Goal: Task Accomplishment & Management: Use online tool/utility

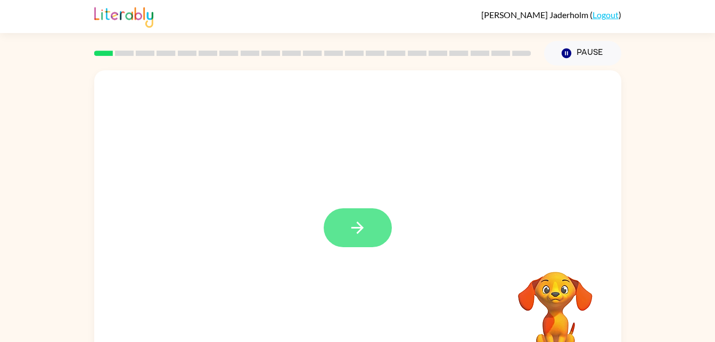
click at [382, 223] on button "button" at bounding box center [358, 227] width 68 height 39
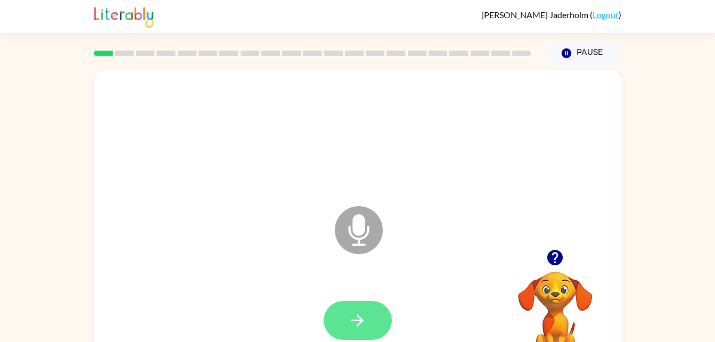
click at [351, 322] on icon "button" at bounding box center [357, 320] width 19 height 19
click at [348, 302] on button "button" at bounding box center [358, 320] width 68 height 39
click at [356, 324] on icon "button" at bounding box center [357, 320] width 19 height 19
click at [341, 323] on button "button" at bounding box center [358, 320] width 68 height 39
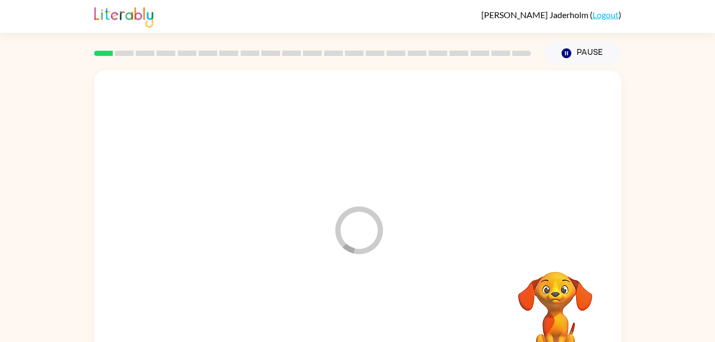
click at [335, 330] on div at bounding box center [358, 320] width 506 height 87
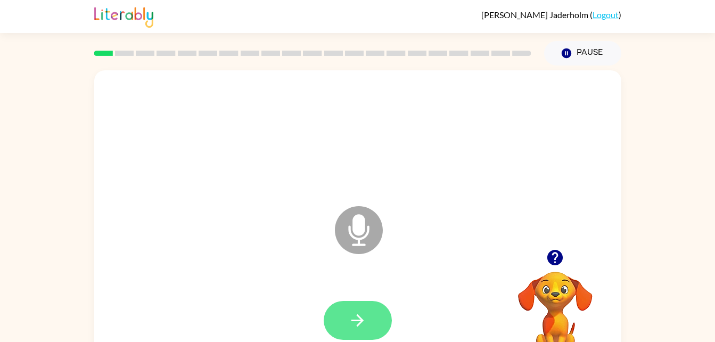
click at [349, 322] on icon "button" at bounding box center [357, 320] width 19 height 19
click at [347, 334] on button "button" at bounding box center [358, 320] width 68 height 39
click at [370, 302] on div at bounding box center [358, 320] width 68 height 39
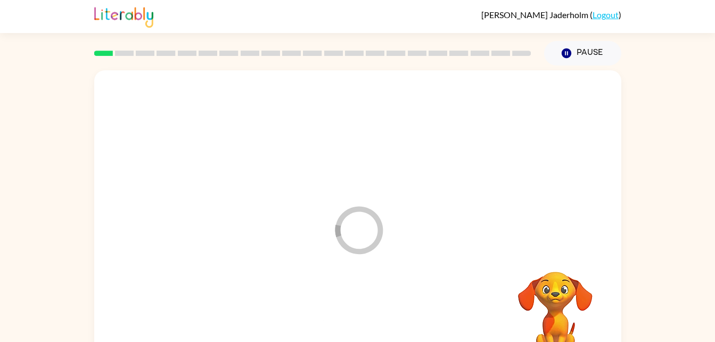
click at [362, 320] on div at bounding box center [358, 320] width 506 height 87
click at [360, 323] on div at bounding box center [358, 320] width 506 height 87
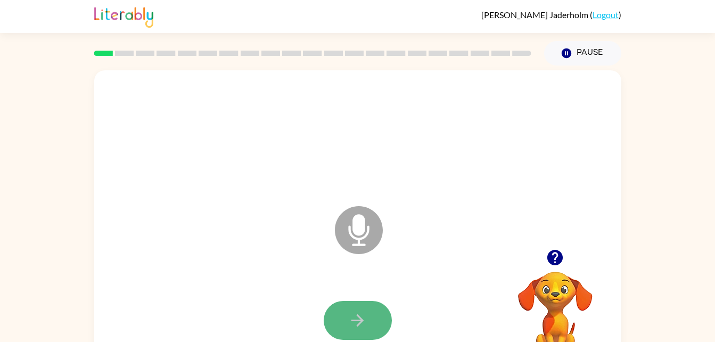
click at [364, 324] on icon "button" at bounding box center [357, 320] width 19 height 19
click at [363, 318] on icon "button" at bounding box center [357, 320] width 19 height 19
click at [339, 323] on button "button" at bounding box center [358, 320] width 68 height 39
click at [361, 307] on button "button" at bounding box center [358, 320] width 68 height 39
click at [366, 324] on icon "button" at bounding box center [357, 320] width 19 height 19
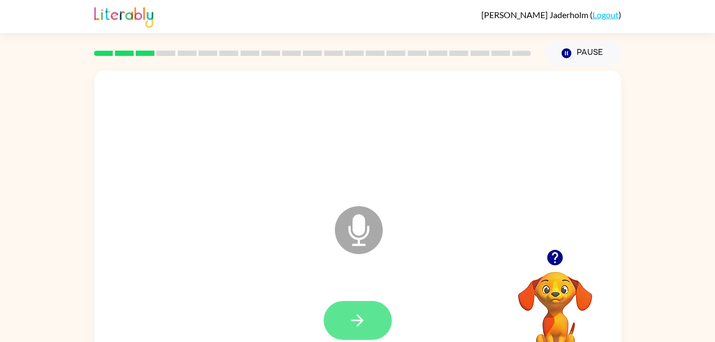
click at [370, 330] on button "button" at bounding box center [358, 320] width 68 height 39
click at [323, 339] on div at bounding box center [358, 320] width 506 height 87
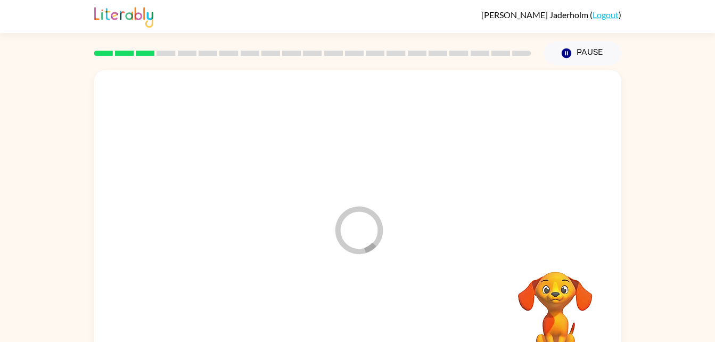
click at [376, 322] on div at bounding box center [358, 320] width 506 height 87
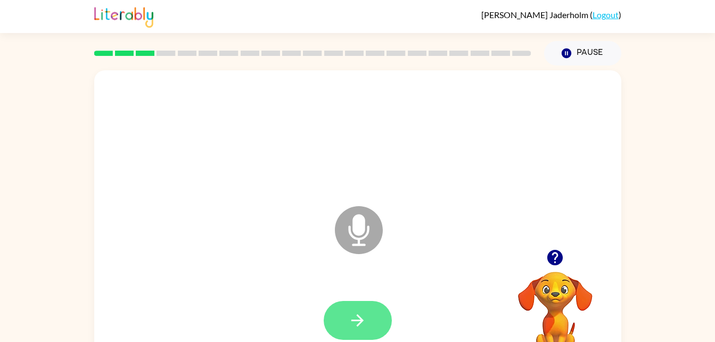
click at [372, 324] on button "button" at bounding box center [358, 320] width 68 height 39
click at [385, 324] on button "button" at bounding box center [358, 320] width 68 height 39
click at [374, 326] on div at bounding box center [358, 320] width 68 height 39
click at [558, 264] on icon "button" at bounding box center [554, 257] width 15 height 15
click at [366, 332] on button "button" at bounding box center [358, 320] width 68 height 39
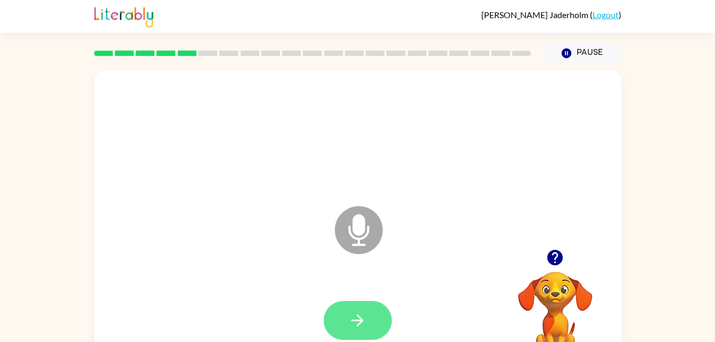
click at [350, 322] on icon "button" at bounding box center [357, 320] width 19 height 19
click at [361, 315] on icon "button" at bounding box center [357, 320] width 19 height 19
click at [359, 219] on icon "Microphone The Microphone is here when it is your turn to talk" at bounding box center [412, 243] width 160 height 80
click at [361, 322] on icon "button" at bounding box center [357, 320] width 12 height 12
click at [358, 337] on button "button" at bounding box center [358, 320] width 68 height 39
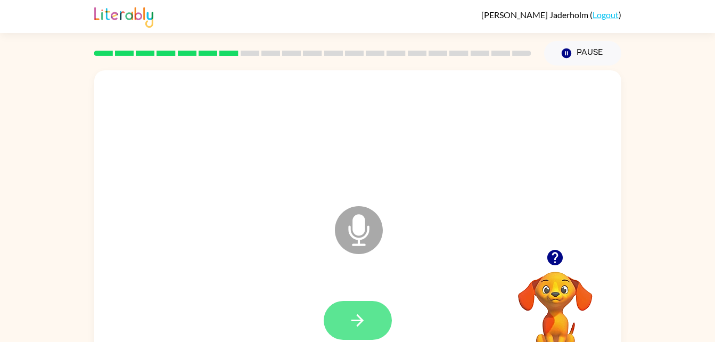
click at [358, 322] on icon "button" at bounding box center [357, 320] width 19 height 19
click at [359, 320] on icon "button" at bounding box center [357, 320] width 12 height 12
click at [368, 318] on button "button" at bounding box center [358, 320] width 68 height 39
click at [342, 314] on button "button" at bounding box center [358, 320] width 68 height 39
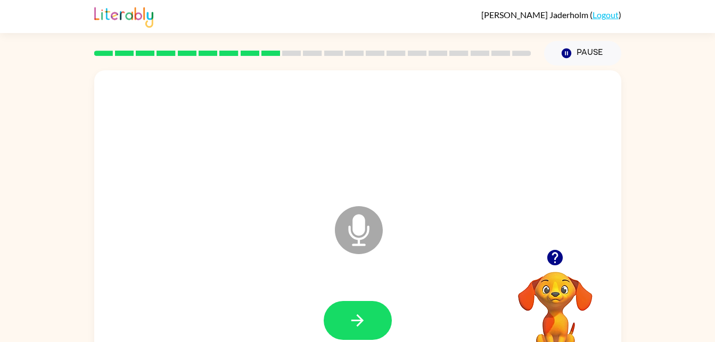
click at [364, 242] on icon at bounding box center [359, 230] width 48 height 48
click at [347, 316] on button "button" at bounding box center [358, 320] width 68 height 39
click at [333, 315] on button "button" at bounding box center [358, 320] width 68 height 39
click at [348, 312] on button "button" at bounding box center [358, 320] width 68 height 39
click at [361, 329] on icon "button" at bounding box center [357, 320] width 19 height 19
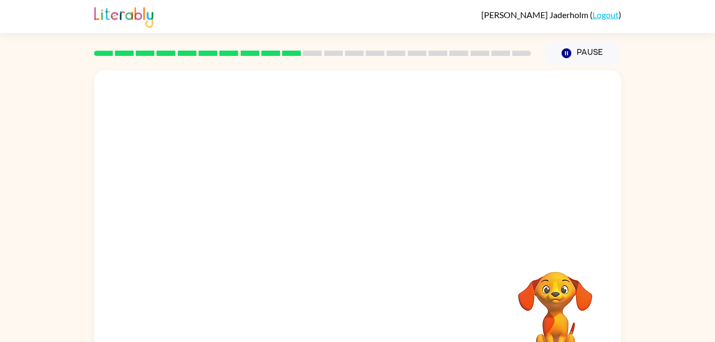
click at [500, 170] on div at bounding box center [358, 135] width 506 height 87
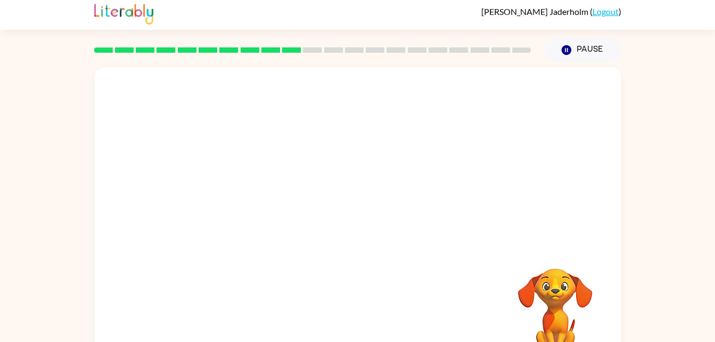
scroll to position [32, 0]
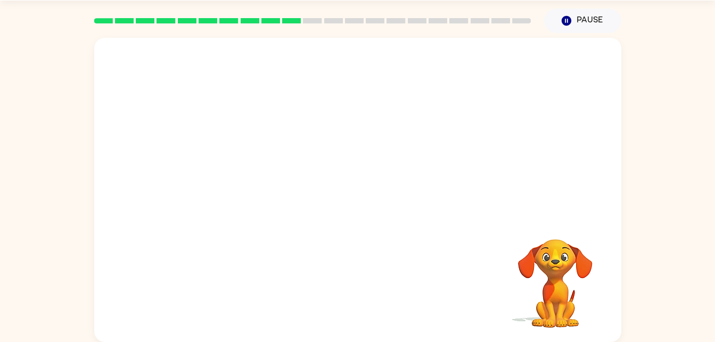
click at [553, 291] on video "Your browser must support playing .mp4 files to use Literably. Please try using…" at bounding box center [555, 276] width 106 height 106
click at [382, 45] on div at bounding box center [357, 190] width 527 height 304
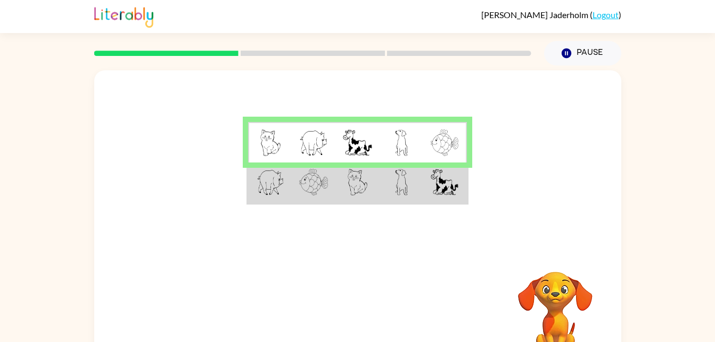
click at [433, 152] on img at bounding box center [445, 142] width 28 height 27
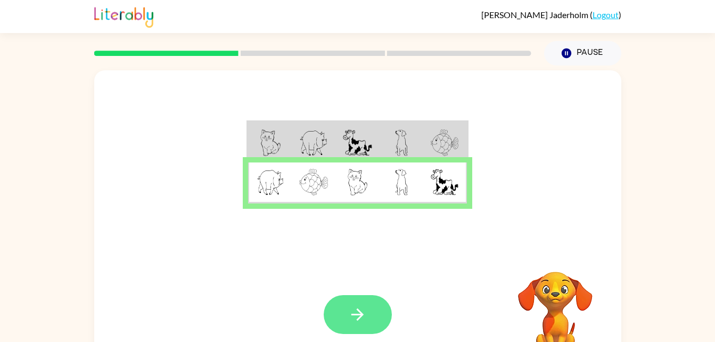
click at [355, 311] on icon "button" at bounding box center [357, 314] width 19 height 19
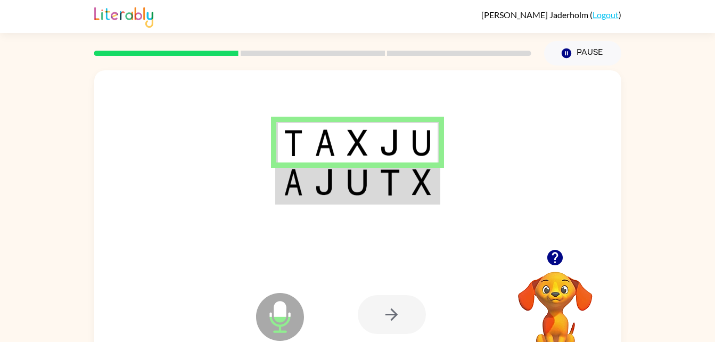
click at [385, 143] on img at bounding box center [390, 142] width 20 height 27
click at [278, 314] on icon "Microphone The Microphone is here when it is your turn to talk" at bounding box center [333, 330] width 160 height 80
click at [367, 141] on img at bounding box center [357, 142] width 20 height 27
click at [373, 143] on td at bounding box center [357, 142] width 32 height 41
click at [389, 166] on td at bounding box center [390, 182] width 32 height 41
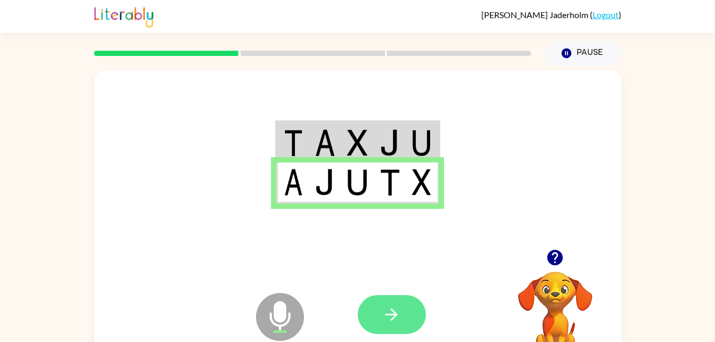
click at [389, 309] on icon "button" at bounding box center [391, 314] width 19 height 19
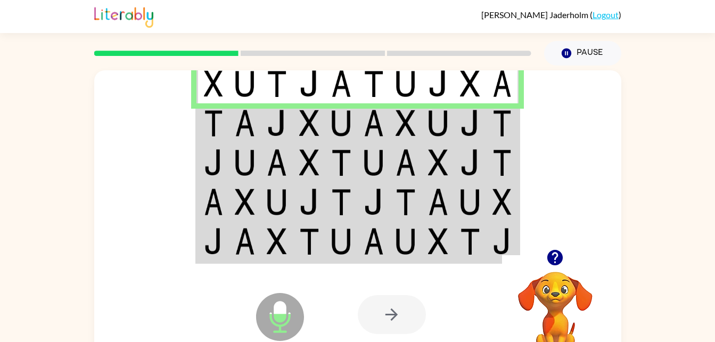
click at [448, 87] on img at bounding box center [438, 83] width 20 height 27
click at [414, 122] on img at bounding box center [406, 123] width 20 height 27
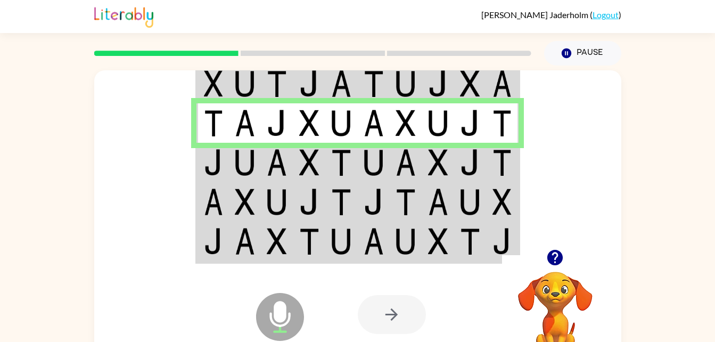
click at [436, 169] on img at bounding box center [438, 162] width 20 height 27
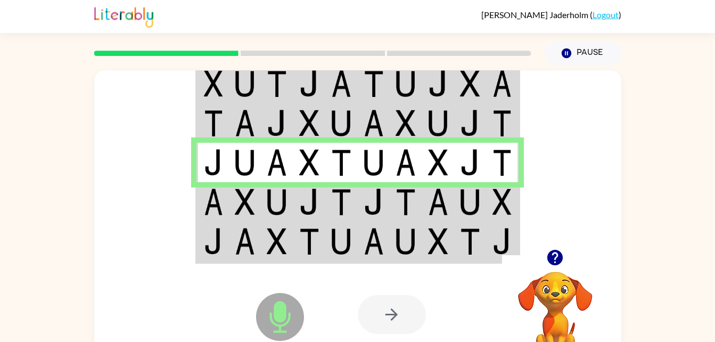
click at [291, 196] on td at bounding box center [277, 201] width 32 height 39
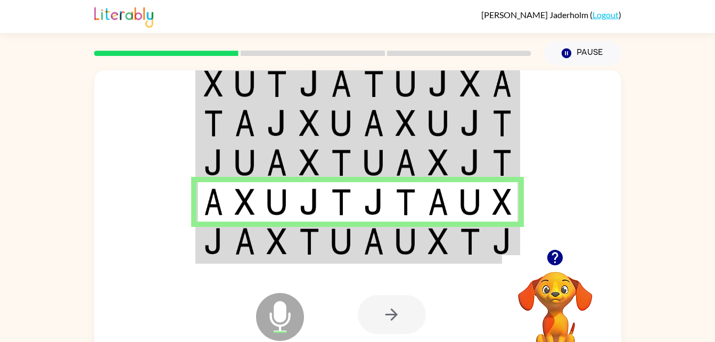
click at [398, 238] on img at bounding box center [406, 241] width 20 height 27
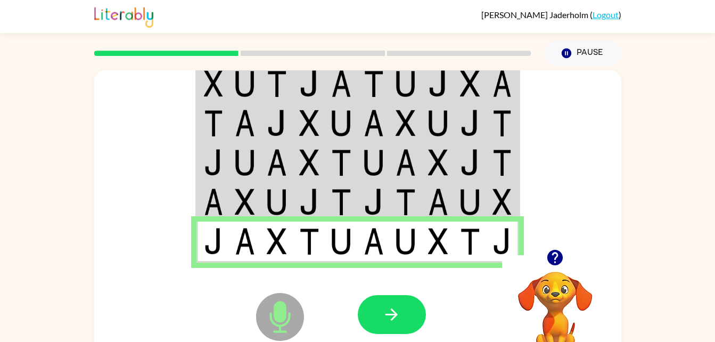
scroll to position [1, 0]
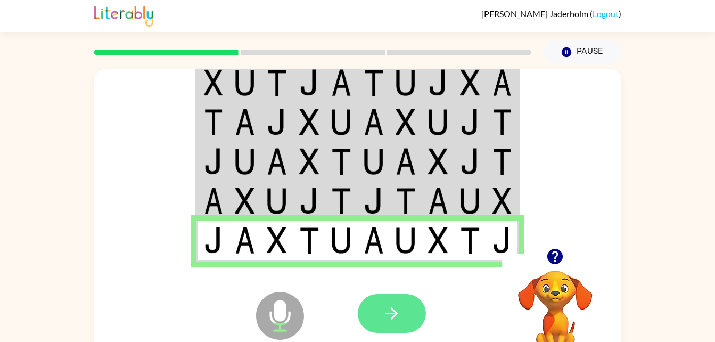
click at [403, 295] on button "button" at bounding box center [392, 313] width 68 height 39
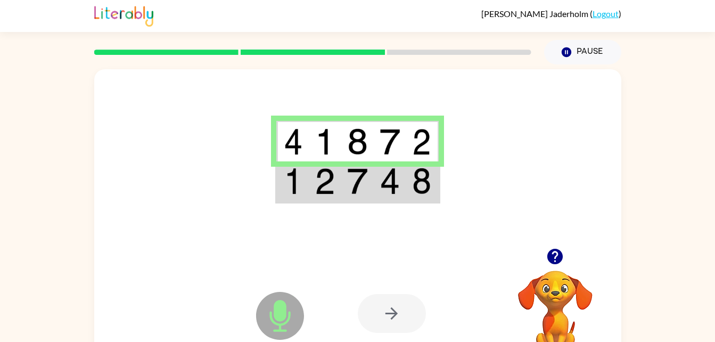
click at [349, 184] on img at bounding box center [357, 181] width 20 height 27
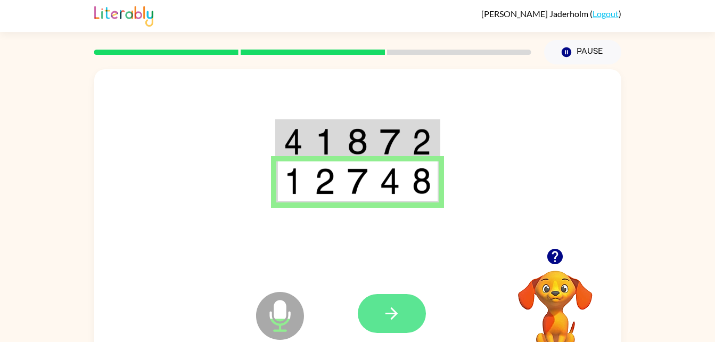
click at [395, 315] on icon "button" at bounding box center [391, 313] width 12 height 12
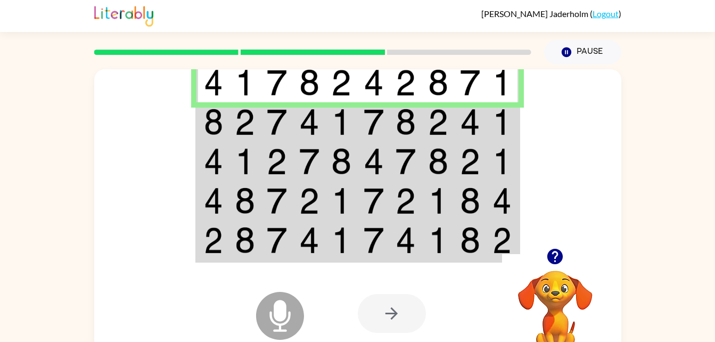
click at [345, 83] on img at bounding box center [341, 82] width 20 height 27
click at [419, 119] on td at bounding box center [406, 121] width 32 height 39
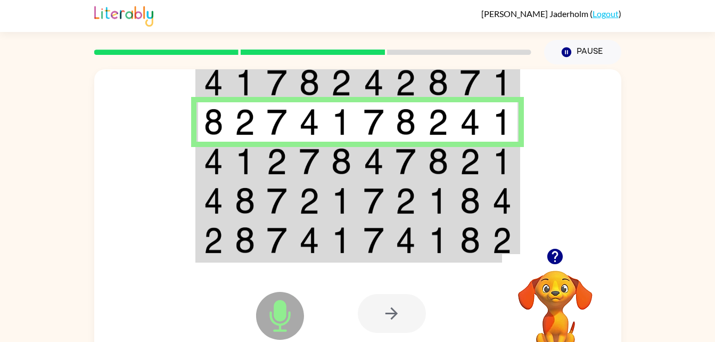
click at [441, 158] on img at bounding box center [438, 161] width 20 height 27
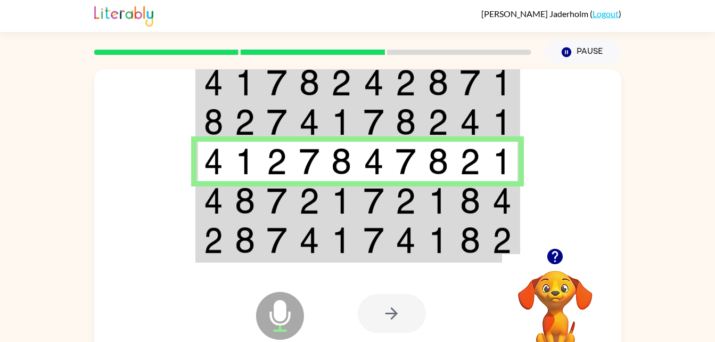
scroll to position [0, 0]
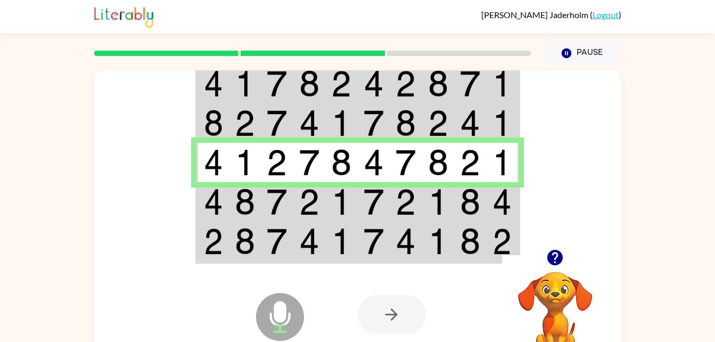
click at [238, 213] on img at bounding box center [245, 201] width 20 height 27
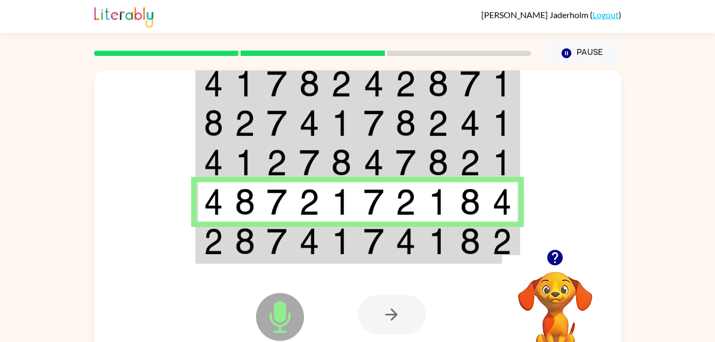
click at [503, 237] on img at bounding box center [501, 241] width 19 height 27
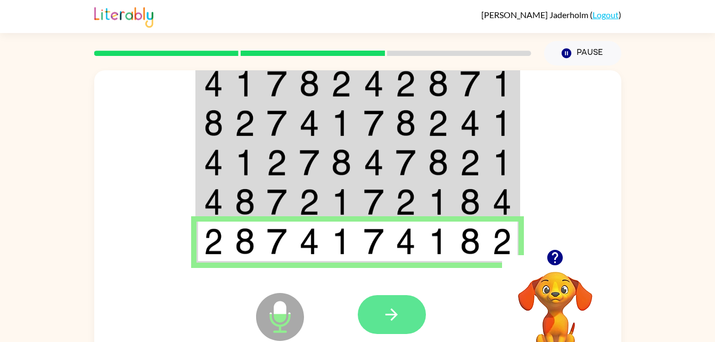
click at [389, 321] on icon "button" at bounding box center [391, 314] width 19 height 19
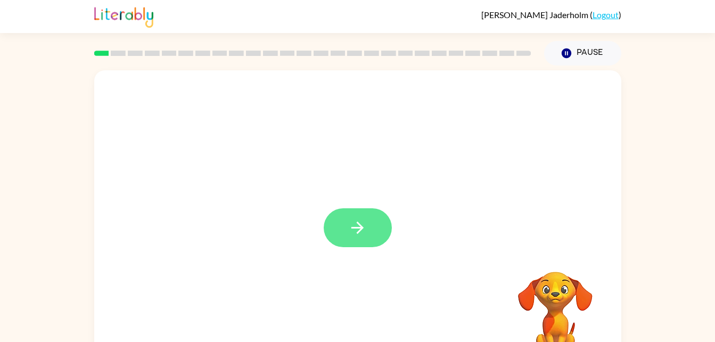
click at [360, 225] on icon "button" at bounding box center [357, 227] width 12 height 12
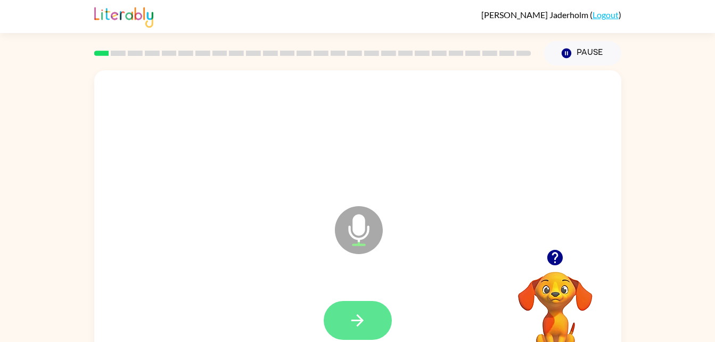
click at [364, 302] on button "button" at bounding box center [358, 320] width 68 height 39
click at [357, 317] on icon "button" at bounding box center [357, 320] width 19 height 19
click at [362, 305] on button "button" at bounding box center [358, 320] width 68 height 39
click at [363, 323] on icon "button" at bounding box center [357, 320] width 19 height 19
click at [364, 333] on button "button" at bounding box center [358, 320] width 68 height 39
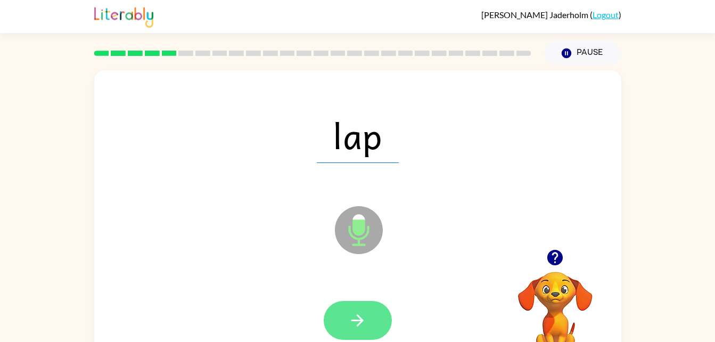
click at [350, 313] on icon "button" at bounding box center [357, 320] width 19 height 19
click at [365, 318] on icon "button" at bounding box center [357, 320] width 19 height 19
click at [384, 317] on button "button" at bounding box center [358, 320] width 68 height 39
click at [367, 315] on button "button" at bounding box center [358, 320] width 68 height 39
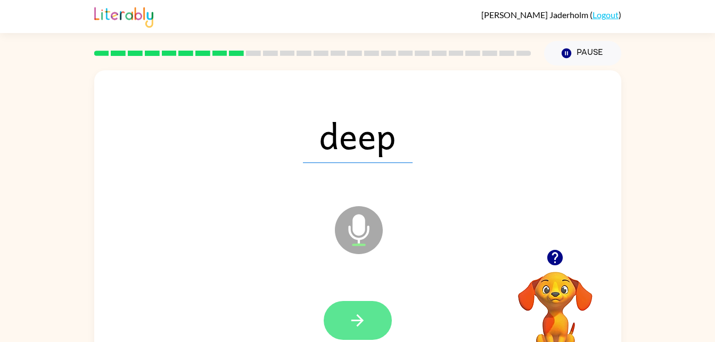
click at [347, 321] on button "button" at bounding box center [358, 320] width 68 height 39
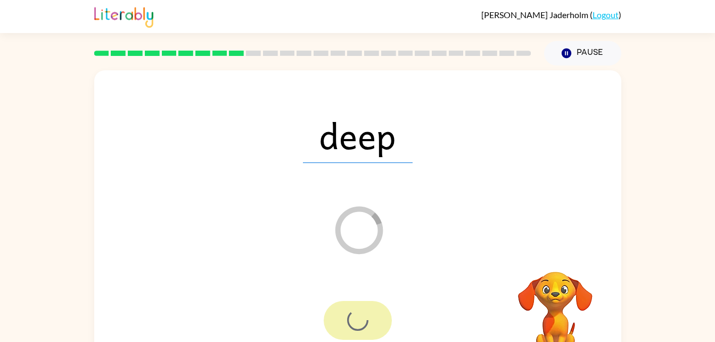
scroll to position [32, 0]
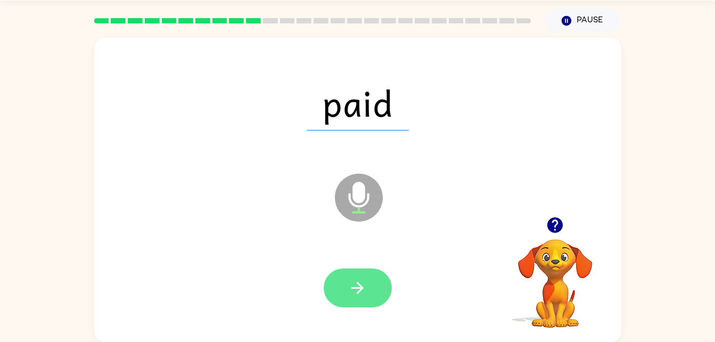
click at [366, 276] on button "button" at bounding box center [358, 287] width 68 height 39
click at [359, 306] on button "button" at bounding box center [358, 287] width 68 height 39
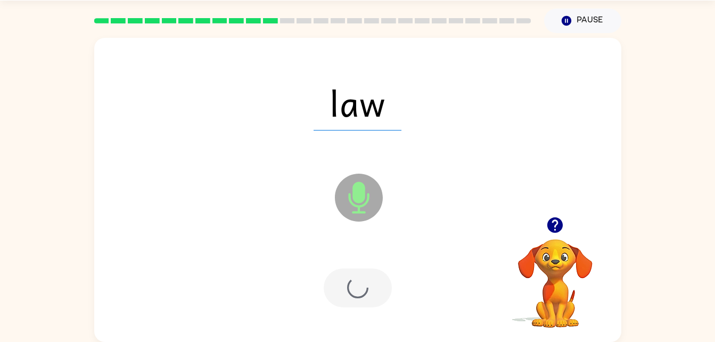
click at [360, 299] on div at bounding box center [358, 287] width 68 height 39
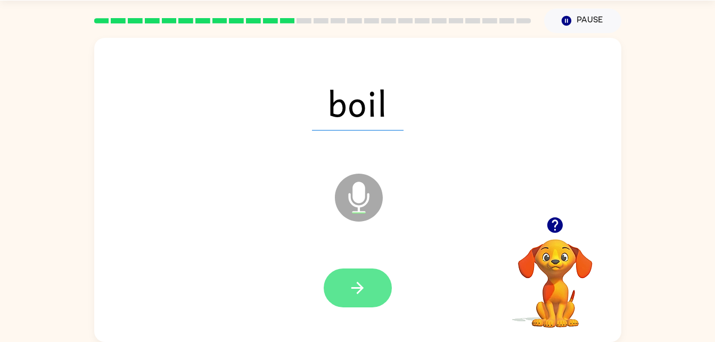
click at [365, 302] on button "button" at bounding box center [358, 287] width 68 height 39
click at [355, 274] on div at bounding box center [358, 287] width 68 height 39
click at [336, 294] on button "button" at bounding box center [358, 287] width 68 height 39
click at [351, 274] on button "button" at bounding box center [358, 287] width 68 height 39
click at [368, 283] on button "button" at bounding box center [358, 287] width 68 height 39
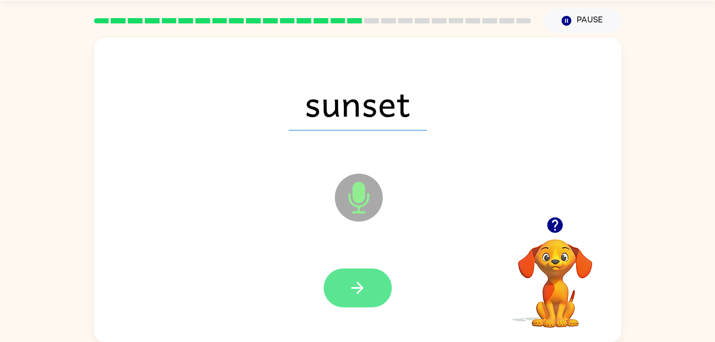
click at [355, 269] on button "button" at bounding box center [358, 287] width 68 height 39
click at [356, 296] on icon "button" at bounding box center [357, 287] width 19 height 19
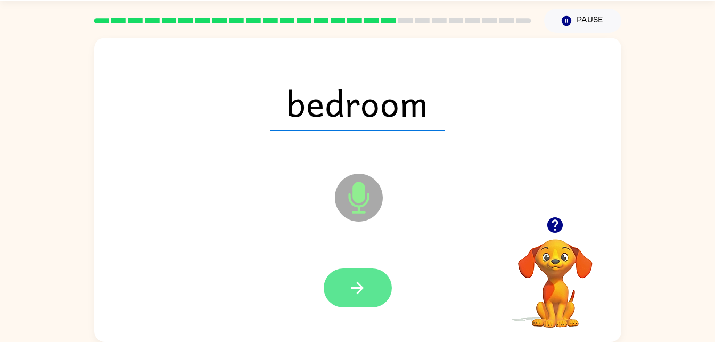
click at [346, 292] on button "button" at bounding box center [358, 287] width 68 height 39
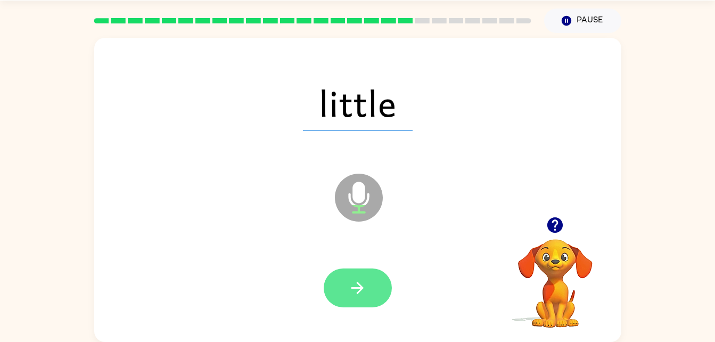
click at [356, 298] on button "button" at bounding box center [358, 287] width 68 height 39
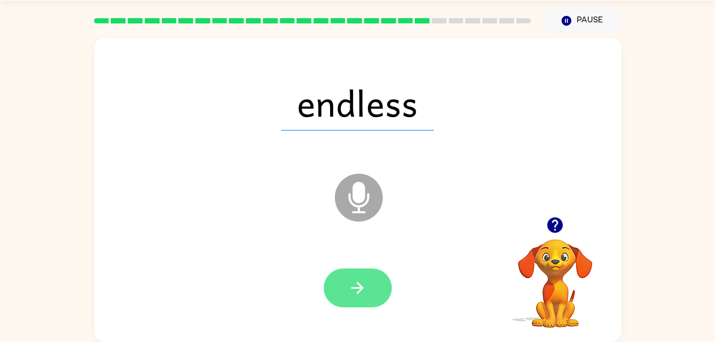
click at [364, 278] on icon "button" at bounding box center [357, 287] width 19 height 19
click at [370, 289] on button "button" at bounding box center [358, 287] width 68 height 39
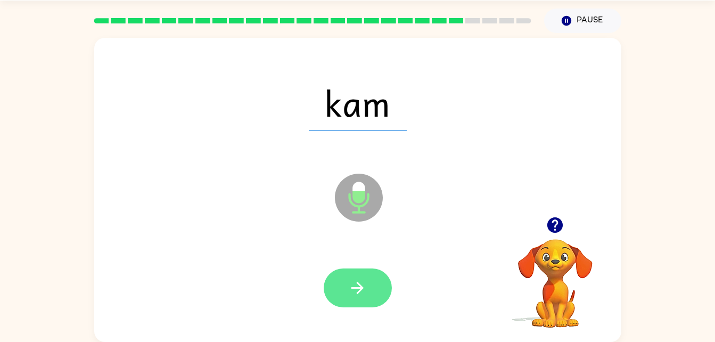
click at [362, 280] on icon "button" at bounding box center [357, 287] width 19 height 19
click at [350, 279] on icon "button" at bounding box center [357, 287] width 19 height 19
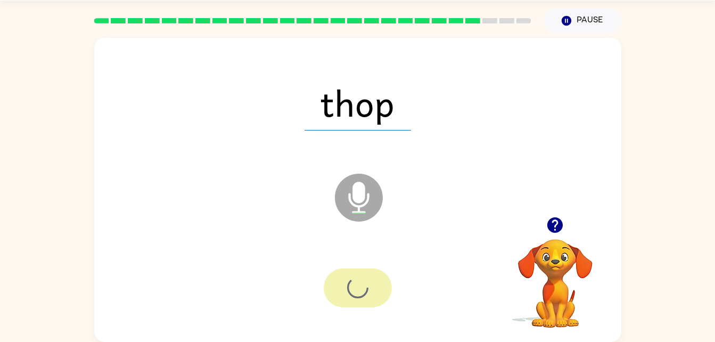
click at [370, 283] on div at bounding box center [358, 287] width 68 height 39
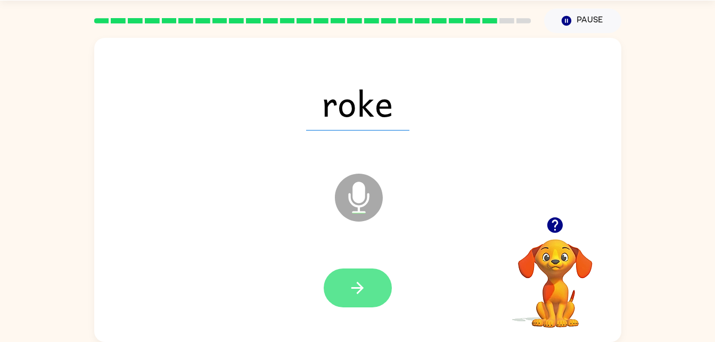
click at [357, 273] on button "button" at bounding box center [358, 287] width 68 height 39
click at [355, 285] on icon "button" at bounding box center [357, 287] width 19 height 19
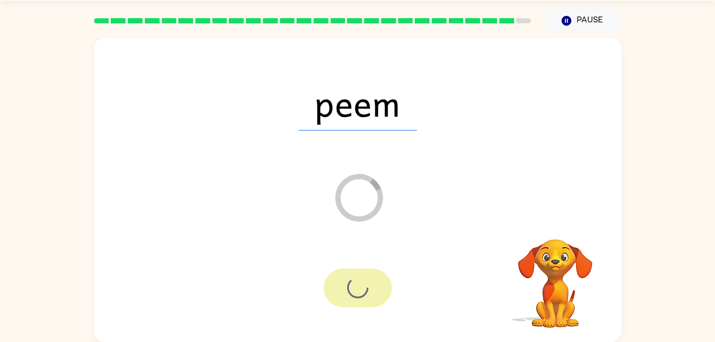
scroll to position [13, 0]
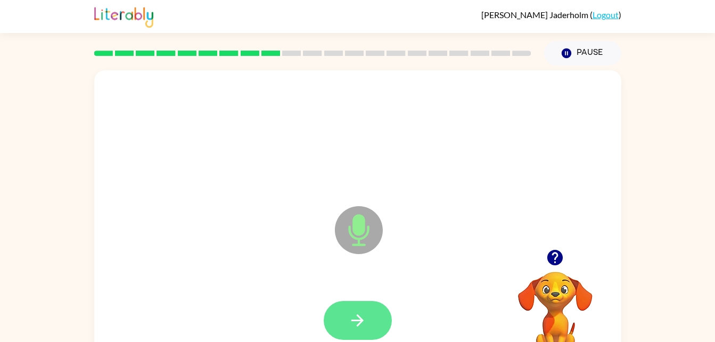
click at [351, 322] on icon "button" at bounding box center [357, 320] width 19 height 19
click at [368, 311] on button "button" at bounding box center [358, 320] width 68 height 39
click at [360, 311] on icon "button" at bounding box center [357, 320] width 19 height 19
click at [346, 337] on button "button" at bounding box center [358, 320] width 68 height 39
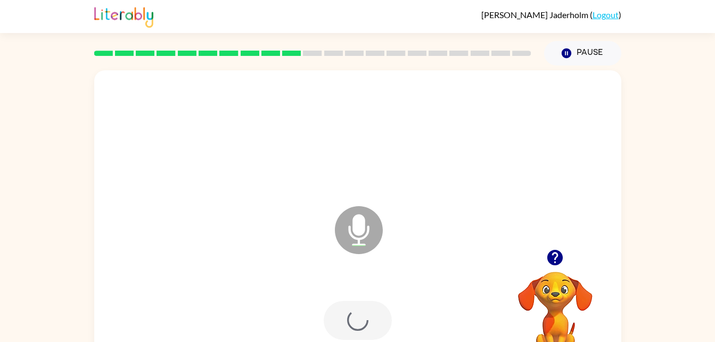
click at [360, 321] on div at bounding box center [358, 320] width 68 height 39
click at [355, 333] on button "button" at bounding box center [358, 320] width 68 height 39
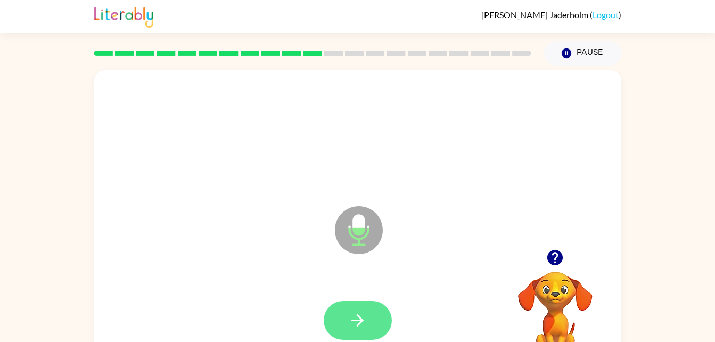
click at [355, 318] on icon "button" at bounding box center [357, 320] width 19 height 19
click at [361, 314] on icon "button" at bounding box center [357, 320] width 19 height 19
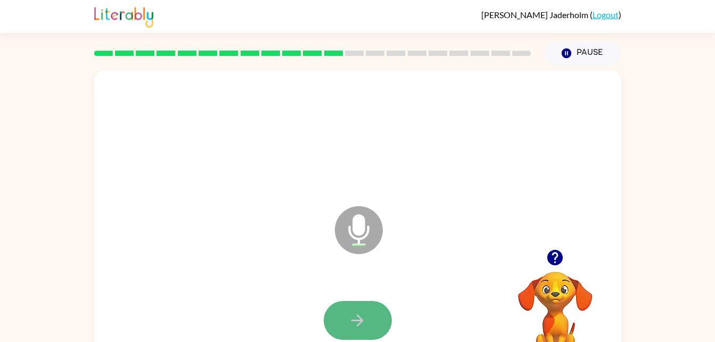
click at [368, 317] on button "button" at bounding box center [358, 320] width 68 height 39
click at [359, 322] on icon "button" at bounding box center [357, 320] width 19 height 19
click at [377, 322] on button "button" at bounding box center [358, 320] width 68 height 39
click at [359, 318] on icon "button" at bounding box center [357, 320] width 19 height 19
click at [352, 313] on icon "button" at bounding box center [357, 320] width 19 height 19
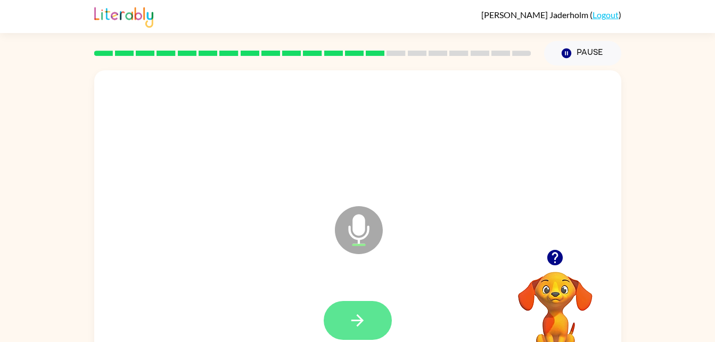
click at [353, 322] on icon "button" at bounding box center [357, 320] width 19 height 19
click at [351, 312] on icon "button" at bounding box center [357, 320] width 19 height 19
click at [346, 317] on button "button" at bounding box center [358, 320] width 68 height 39
click at [360, 307] on button "button" at bounding box center [358, 320] width 68 height 39
click at [361, 316] on icon "button" at bounding box center [357, 320] width 19 height 19
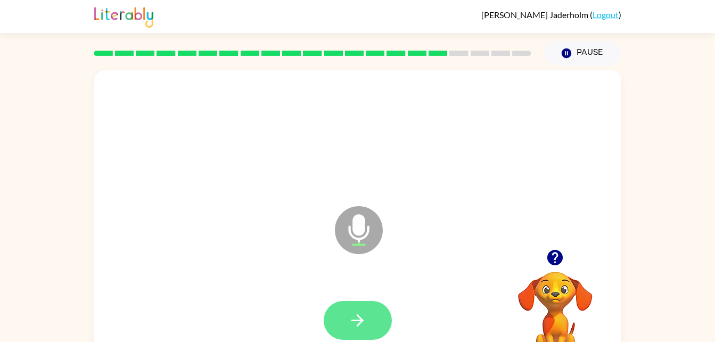
click at [360, 312] on icon "button" at bounding box center [357, 320] width 19 height 19
click at [349, 324] on icon "button" at bounding box center [357, 320] width 19 height 19
click at [361, 312] on icon "button" at bounding box center [357, 320] width 19 height 19
click at [350, 316] on icon "button" at bounding box center [357, 320] width 19 height 19
click at [377, 295] on div at bounding box center [358, 320] width 506 height 87
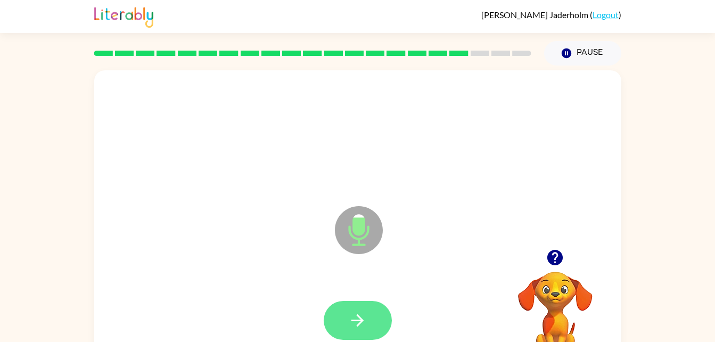
click at [367, 306] on button "button" at bounding box center [358, 320] width 68 height 39
click at [355, 318] on icon "button" at bounding box center [357, 320] width 19 height 19
click at [356, 315] on icon "button" at bounding box center [357, 320] width 19 height 19
click at [369, 336] on button "button" at bounding box center [358, 320] width 68 height 39
click at [359, 326] on icon "button" at bounding box center [357, 320] width 19 height 19
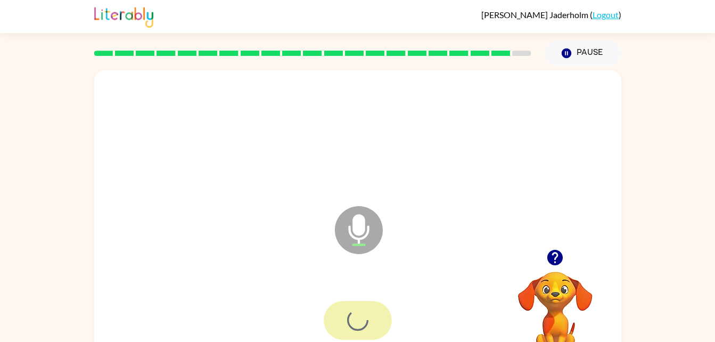
click at [358, 319] on div at bounding box center [358, 320] width 68 height 39
